Goal: Navigation & Orientation: Understand site structure

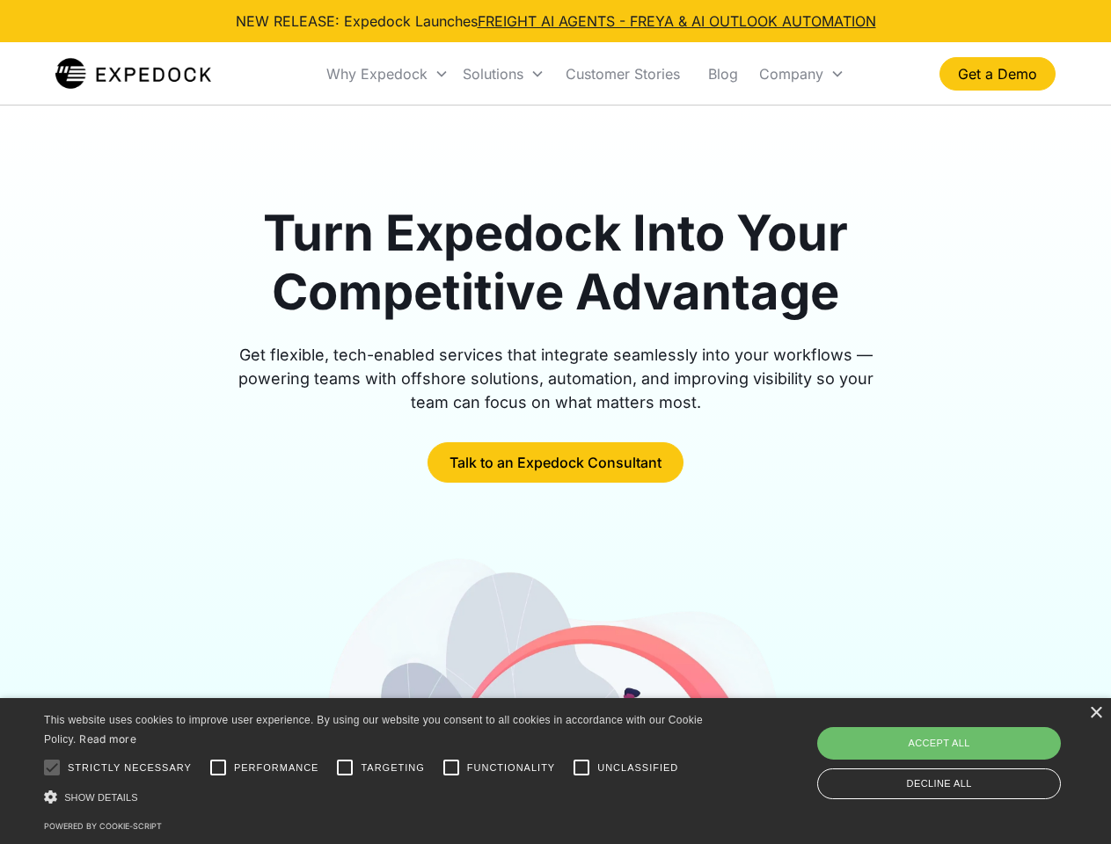
click at [388, 74] on div "Why Expedock" at bounding box center [376, 74] width 101 height 18
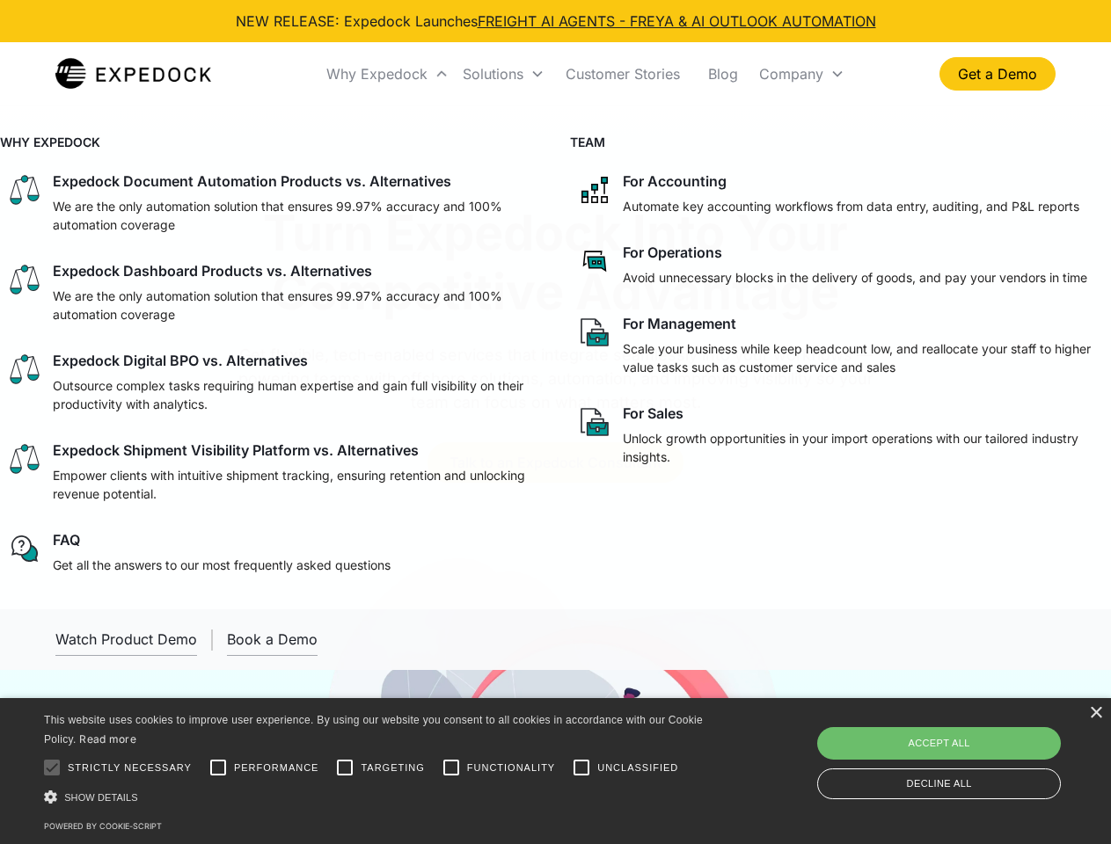
click at [503, 74] on div "Solutions" at bounding box center [493, 74] width 61 height 18
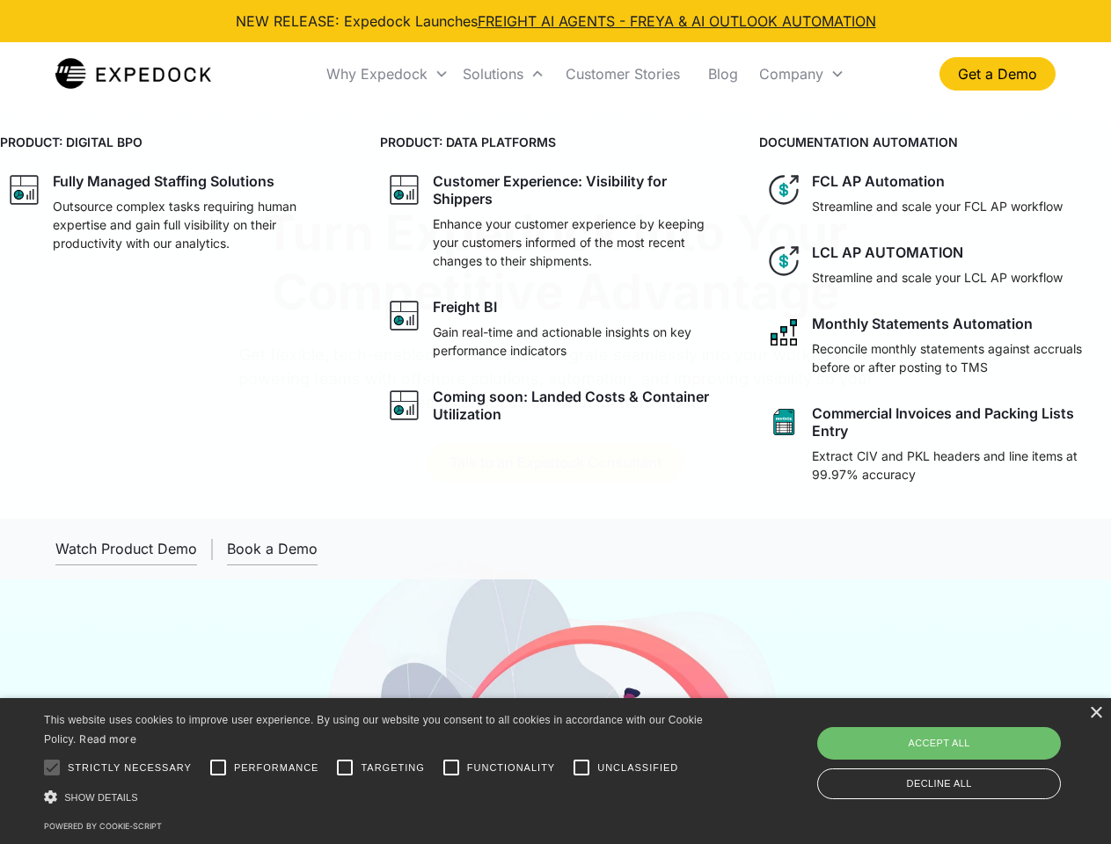
click at [801, 74] on div "Company" at bounding box center [791, 74] width 64 height 18
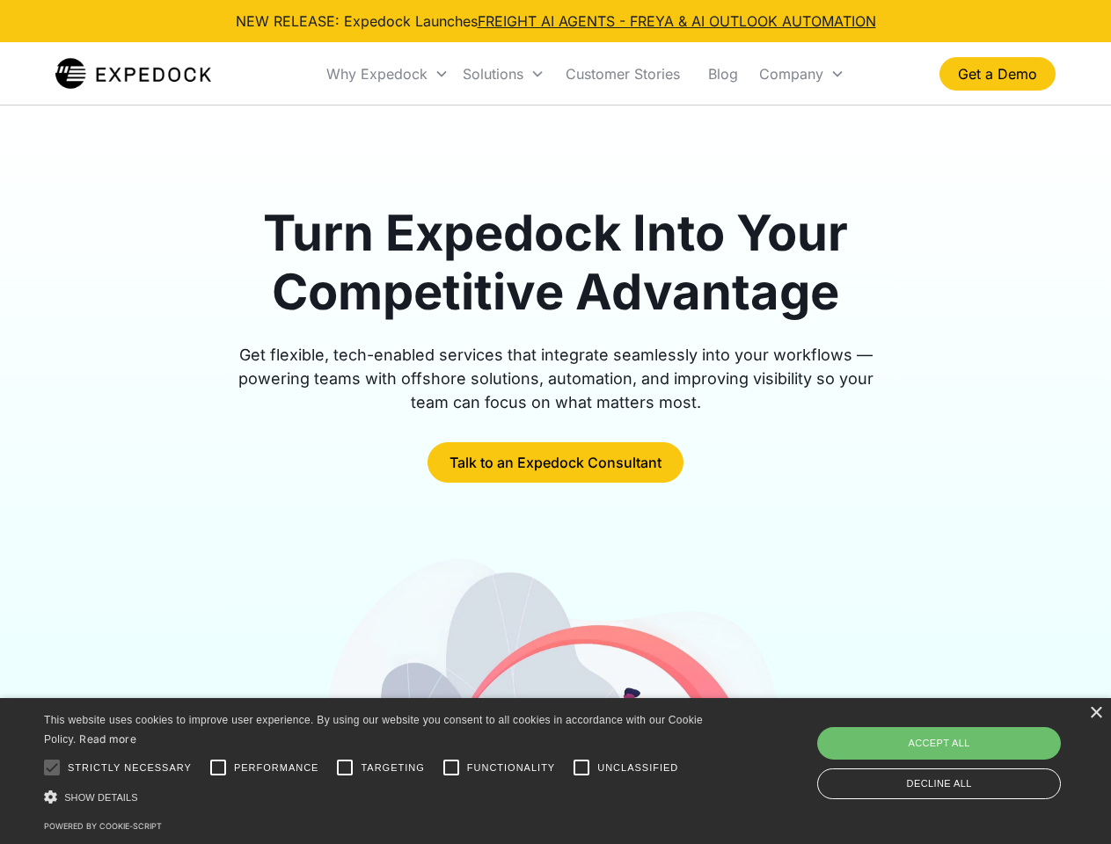
click at [52, 768] on div at bounding box center [51, 767] width 35 height 35
click at [218, 768] on input "Performance" at bounding box center [217, 767] width 35 height 35
checkbox input "true"
click at [345, 768] on input "Targeting" at bounding box center [344, 767] width 35 height 35
checkbox input "true"
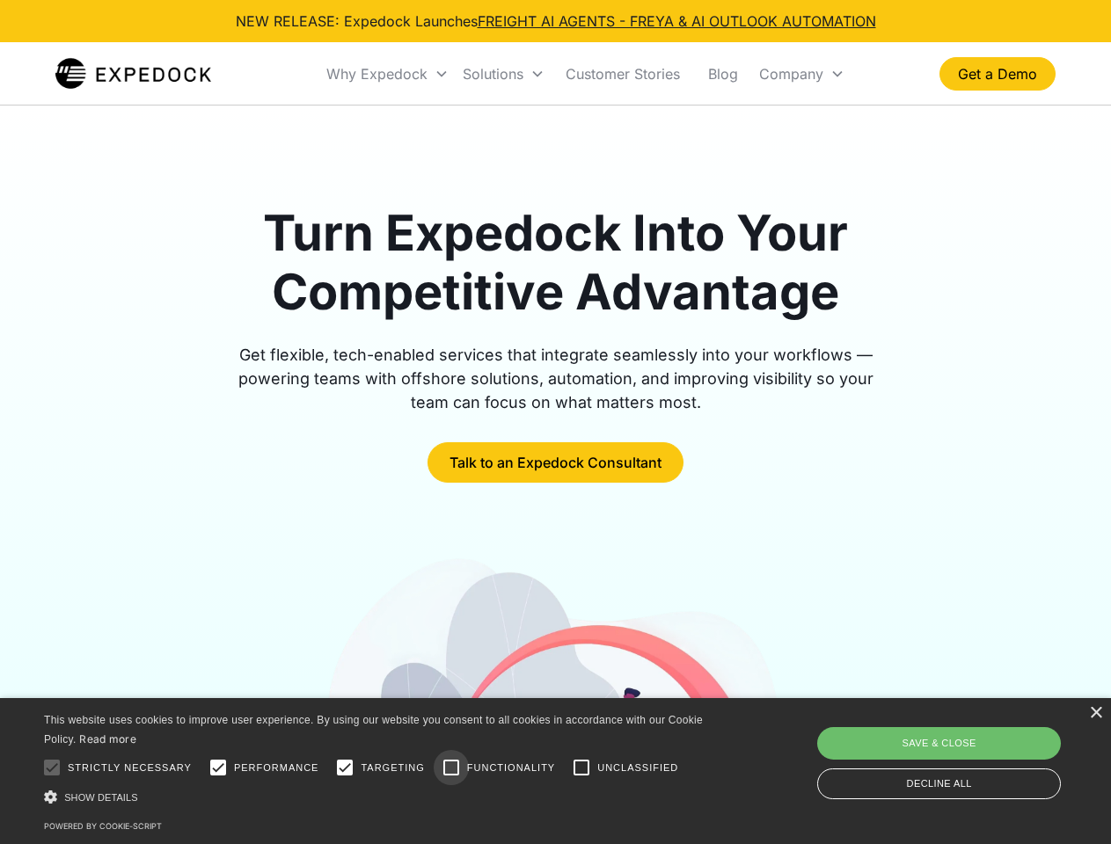
click at [451, 768] on input "Functionality" at bounding box center [451, 767] width 35 height 35
checkbox input "true"
click at [581, 768] on input "Unclassified" at bounding box center [581, 767] width 35 height 35
checkbox input "true"
click at [376, 797] on div "Show details Hide details" at bounding box center [376, 797] width 665 height 18
